Goal: Check status: Check status

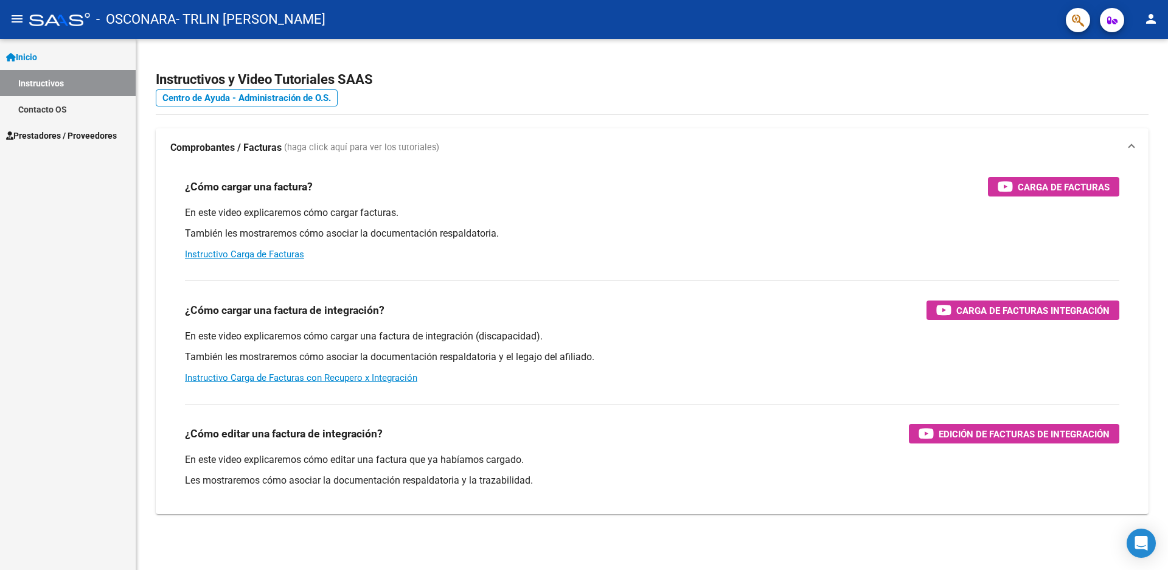
click at [66, 136] on span "Prestadores / Proveedores" at bounding box center [61, 135] width 111 height 13
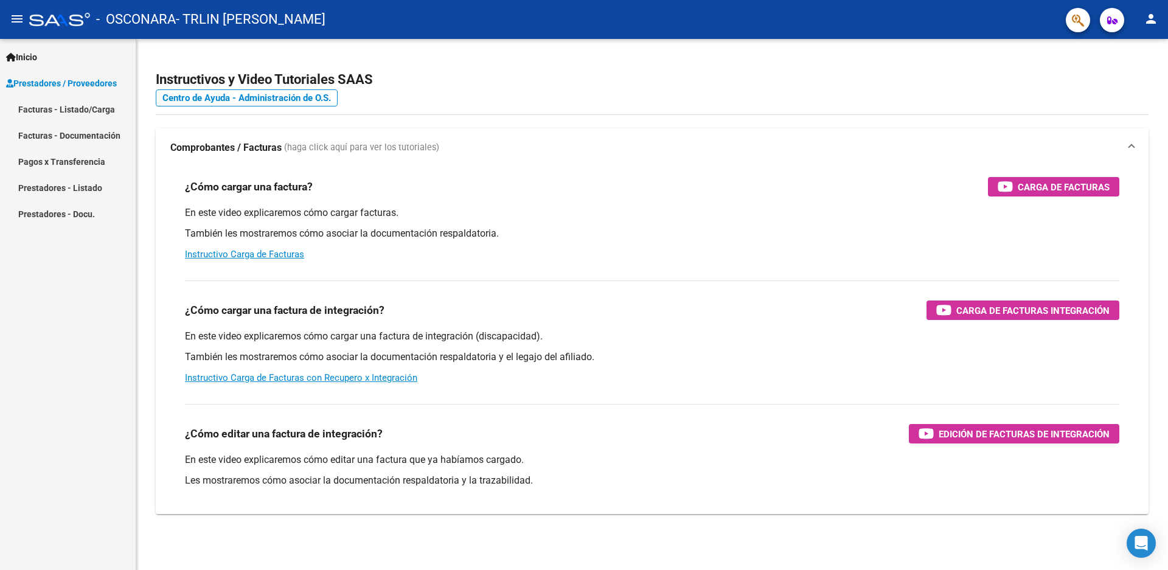
click at [100, 110] on link "Facturas - Listado/Carga" at bounding box center [68, 109] width 136 height 26
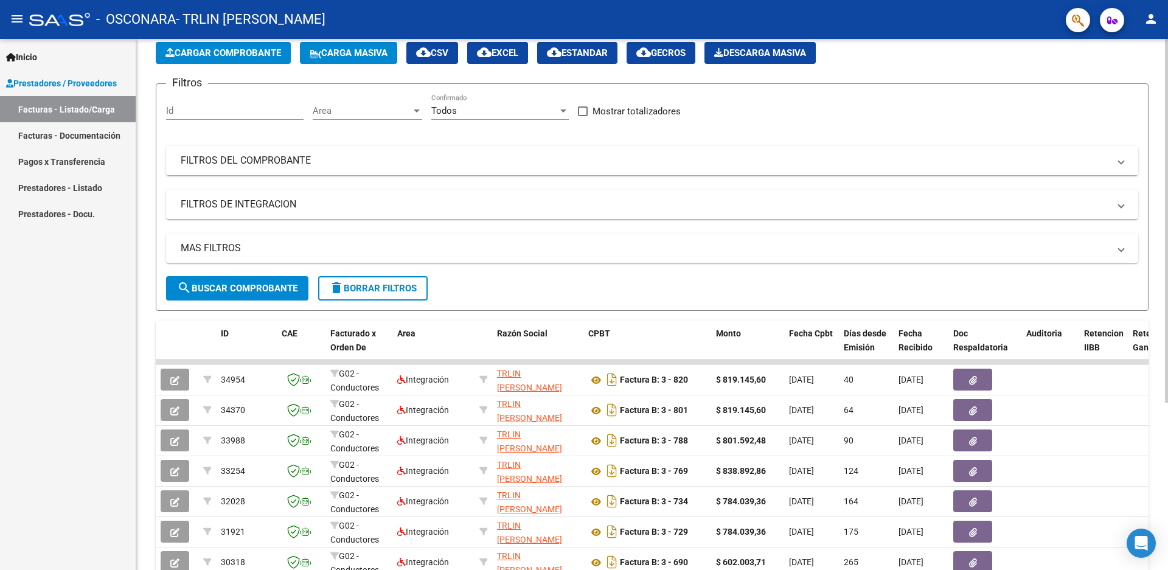
scroll to position [182, 0]
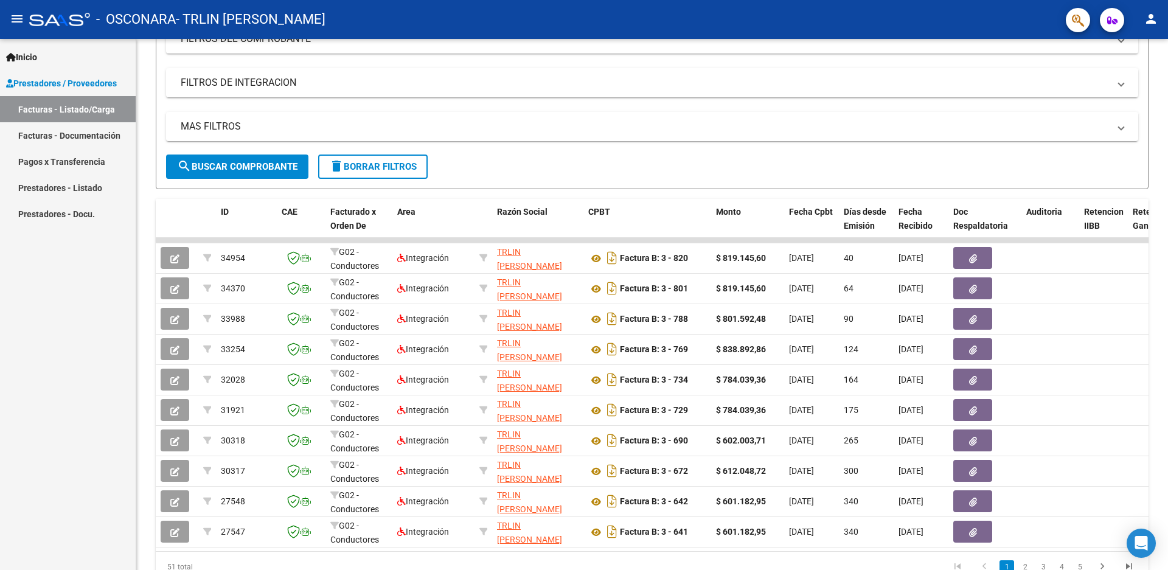
click at [53, 162] on link "Pagos x Transferencia" at bounding box center [68, 161] width 136 height 26
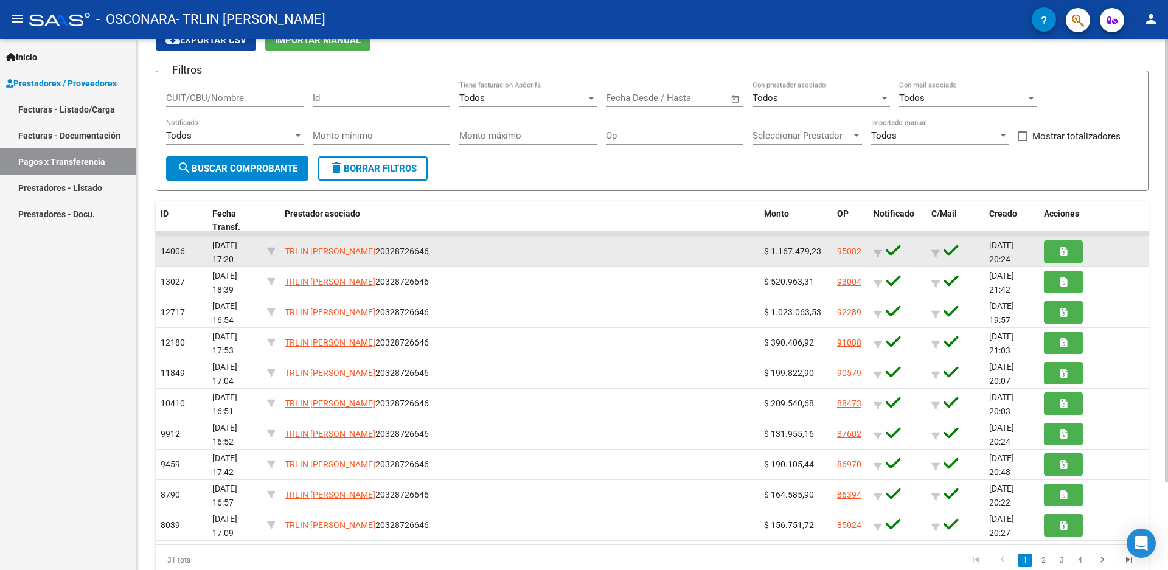
scroll to position [105, 0]
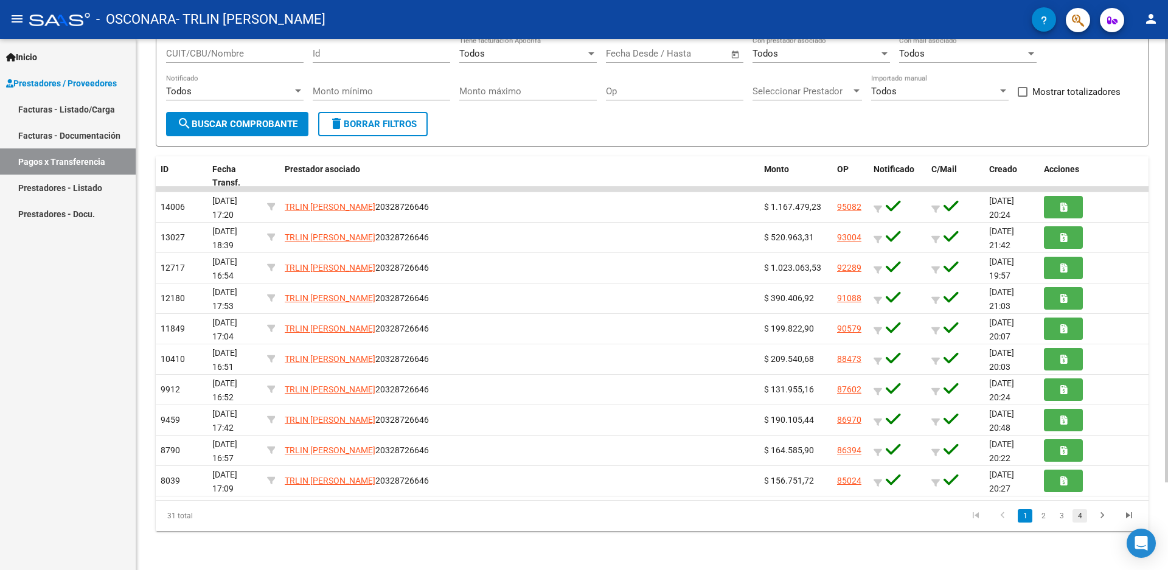
click at [1082, 518] on link "4" at bounding box center [1079, 515] width 15 height 13
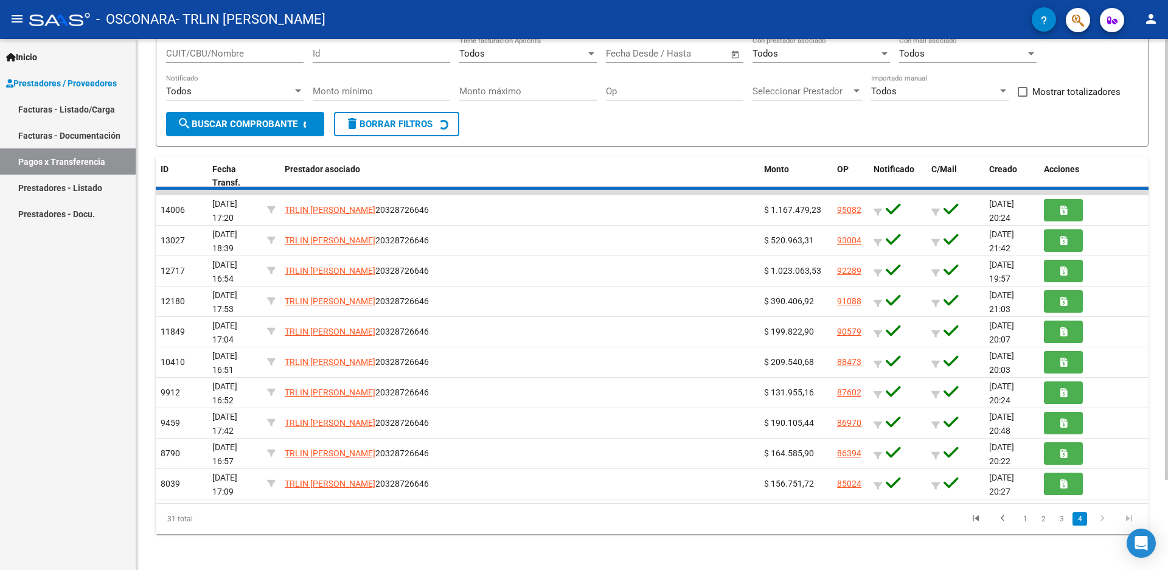
scroll to position [0, 0]
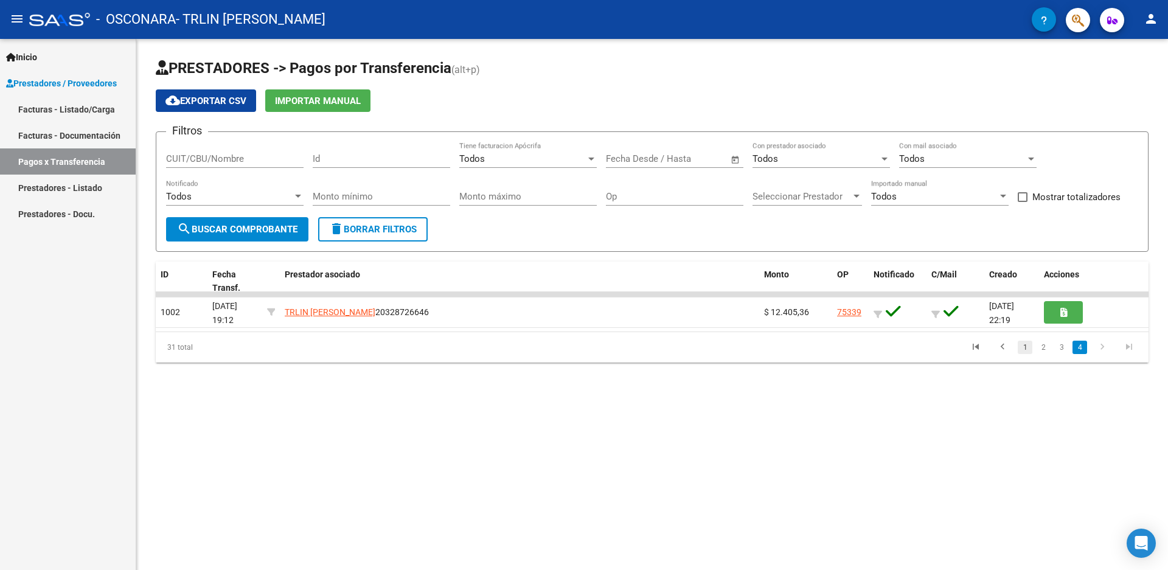
click at [1022, 347] on link "1" at bounding box center [1025, 347] width 15 height 13
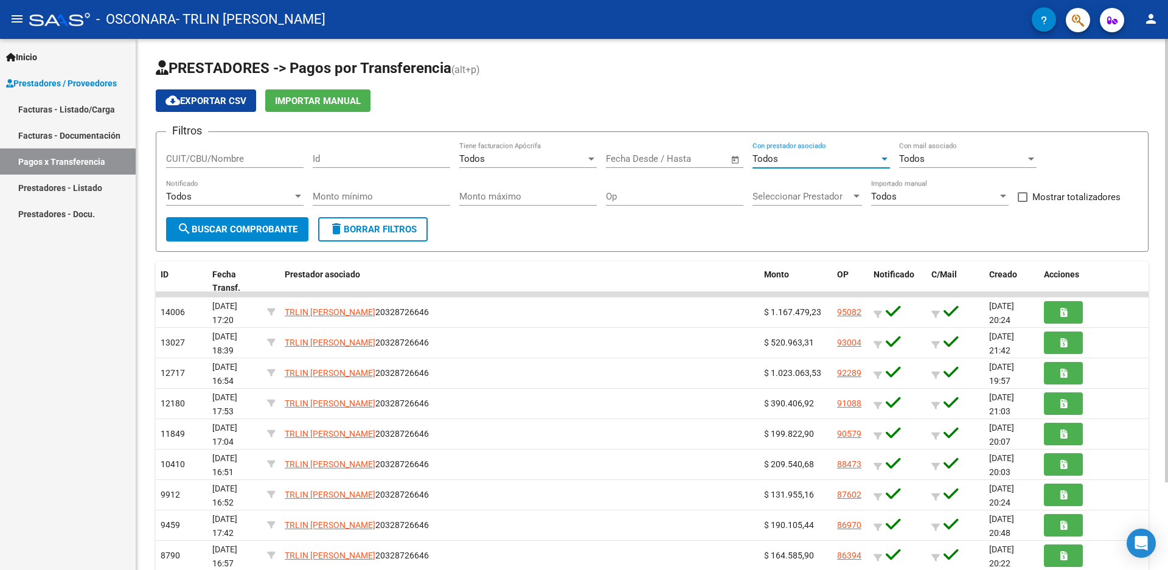
click at [884, 158] on div at bounding box center [884, 159] width 6 height 3
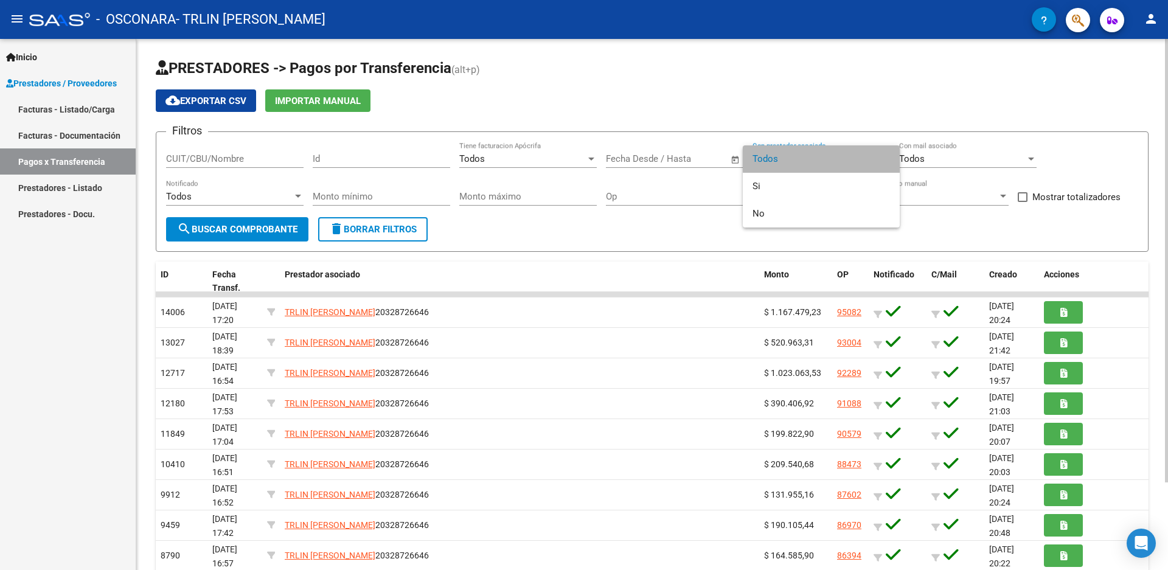
click at [884, 158] on span "Todos" at bounding box center [820, 158] width 137 height 27
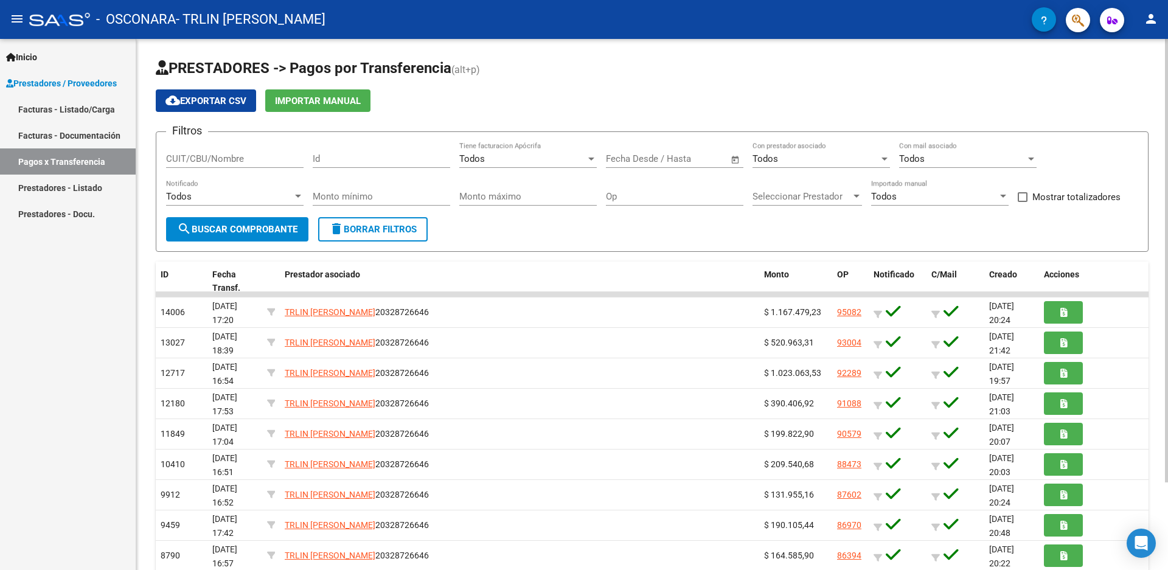
click at [737, 162] on span "Open calendar" at bounding box center [735, 159] width 29 height 29
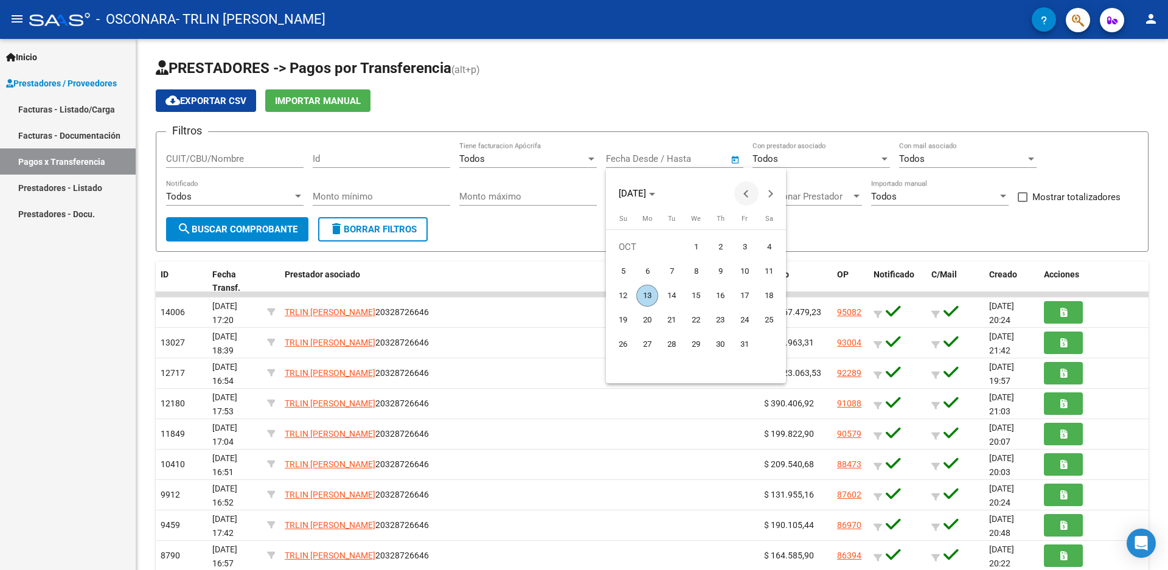
click at [746, 194] on button "Previous month" at bounding box center [746, 193] width 24 height 24
drag, startPoint x: 645, startPoint y: 273, endPoint x: 640, endPoint y: 277, distance: 6.9
click at [640, 277] on span "1" at bounding box center [647, 271] width 22 height 22
type input "01/09/2025"
click at [647, 271] on span "1" at bounding box center [647, 271] width 22 height 22
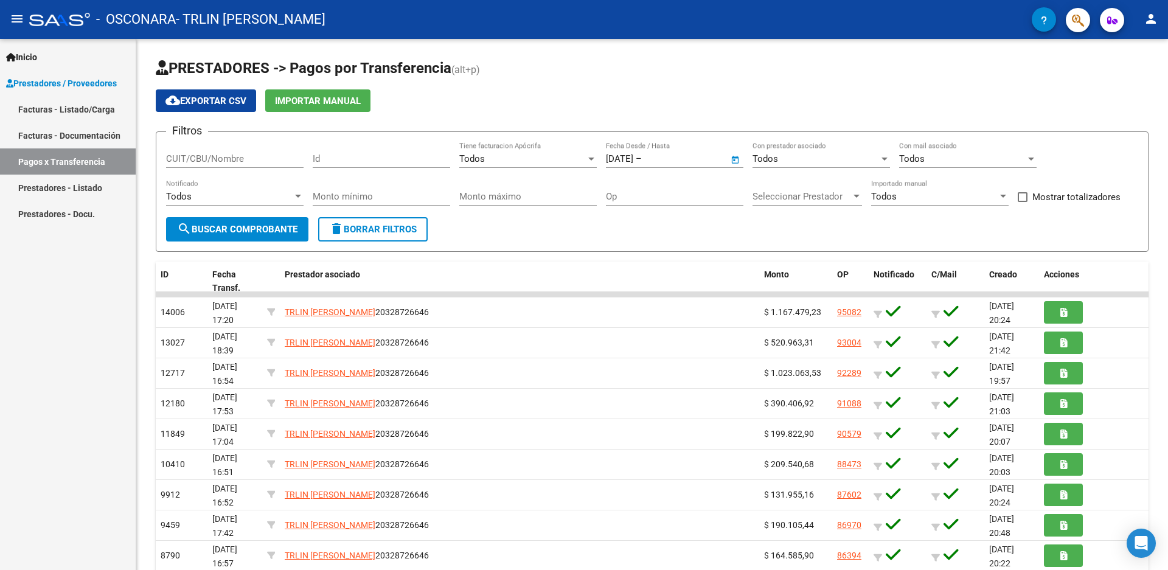
type input "01/09/2025"
click at [265, 221] on button "search Buscar Comprobante" at bounding box center [237, 229] width 142 height 24
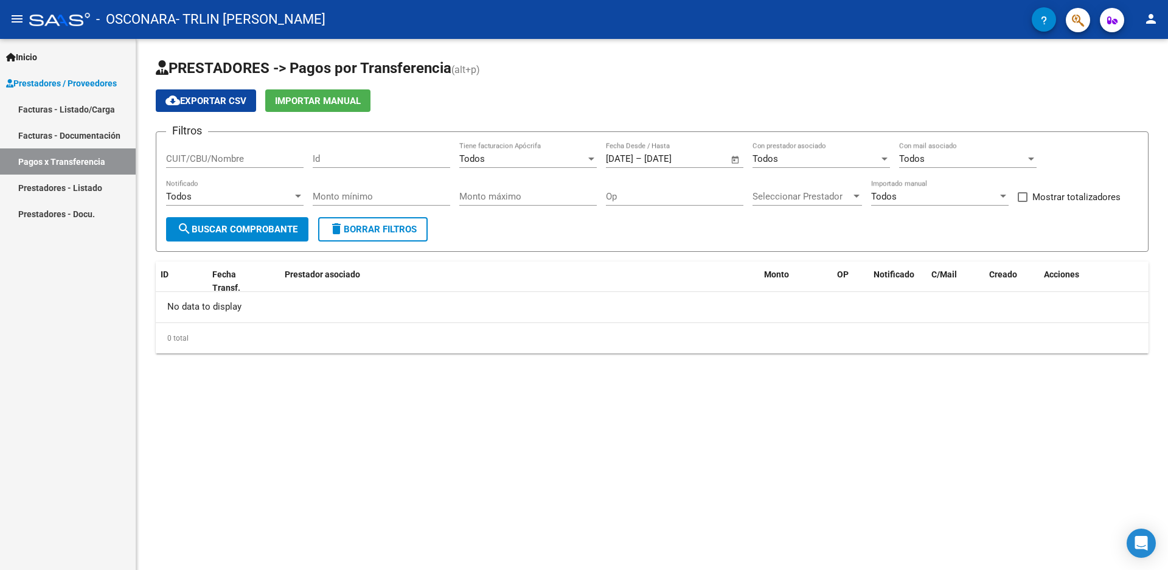
click at [733, 154] on span "Open calendar" at bounding box center [735, 159] width 29 height 29
click at [667, 363] on span "30" at bounding box center [672, 369] width 22 height 22
type input "30/09/2025"
click at [268, 223] on div at bounding box center [584, 285] width 1168 height 570
click at [733, 158] on span "Open calendar" at bounding box center [735, 159] width 29 height 29
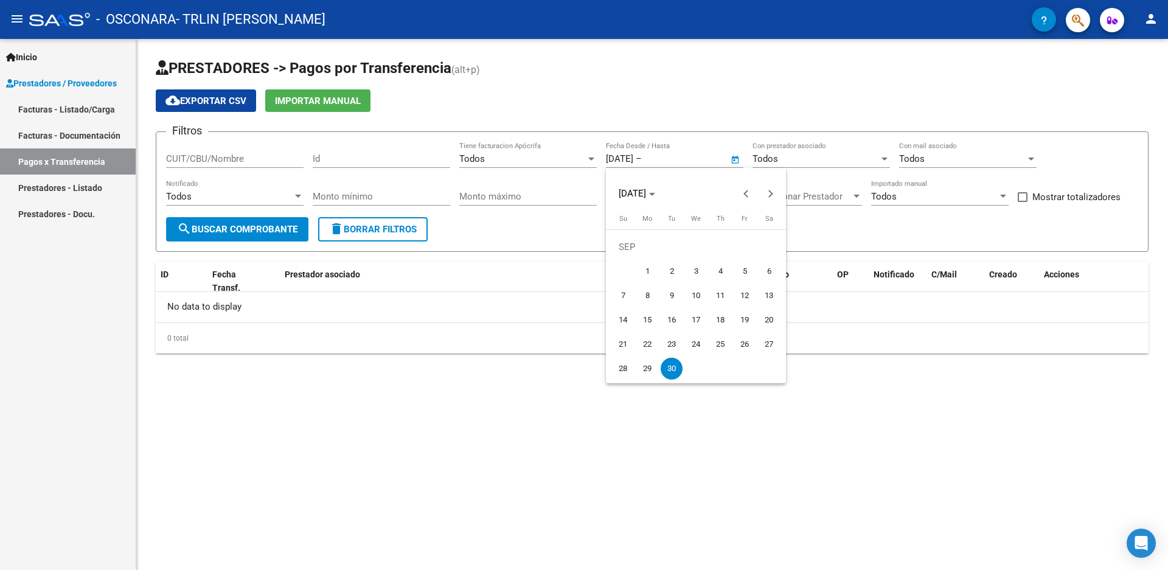
click at [648, 266] on span "1" at bounding box center [647, 271] width 22 height 22
type input "01/09/2025"
click at [268, 224] on div at bounding box center [584, 285] width 1168 height 570
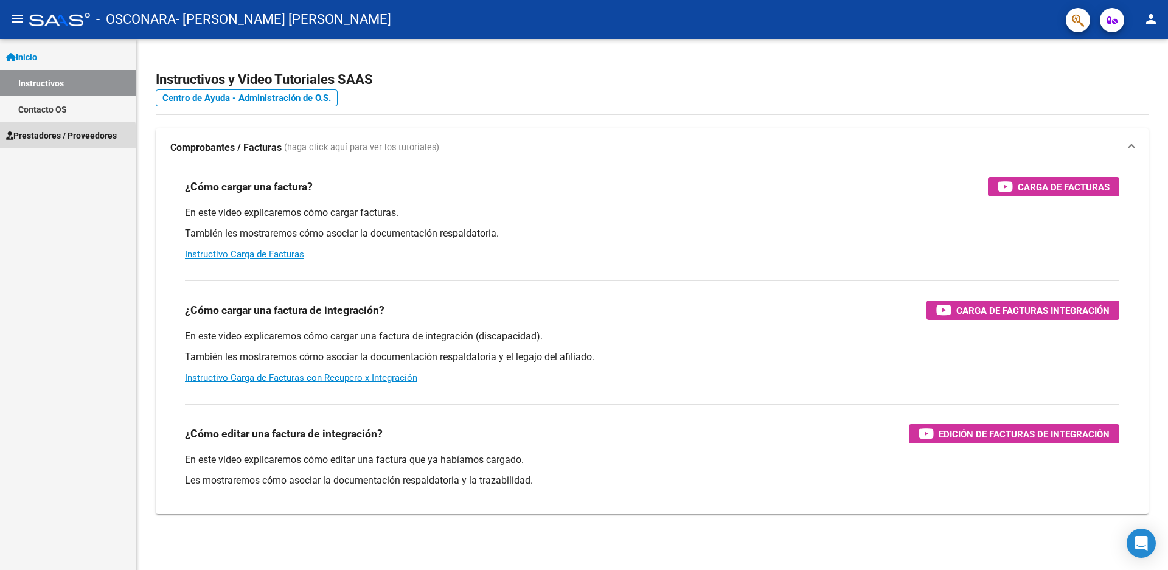
click at [36, 139] on span "Prestadores / Proveedores" at bounding box center [61, 135] width 111 height 13
